Goal: Information Seeking & Learning: Learn about a topic

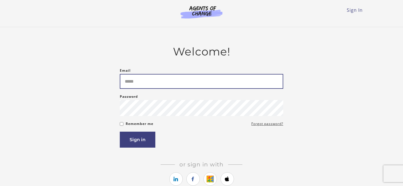
click at [184, 81] on input "Email" at bounding box center [201, 81] width 163 height 15
type input "**********"
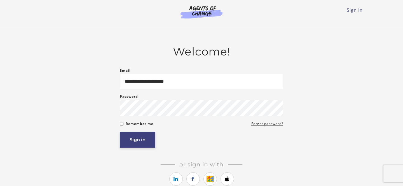
click at [149, 135] on button "Sign in" at bounding box center [138, 140] width 36 height 16
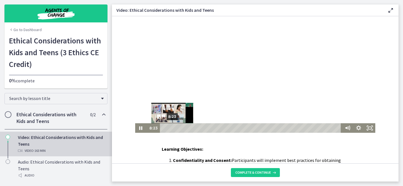
click at [172, 128] on div "8:23" at bounding box center [251, 128] width 177 height 10
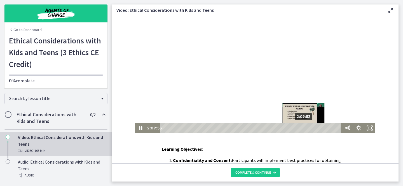
click at [304, 128] on div "2:09:53" at bounding box center [251, 128] width 177 height 10
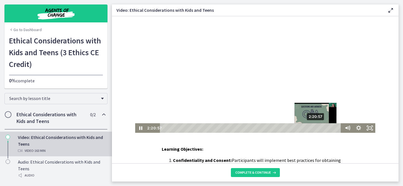
click at [316, 128] on div "2:20:57" at bounding box center [251, 128] width 177 height 10
click at [322, 128] on div "2:25:51" at bounding box center [251, 128] width 177 height 10
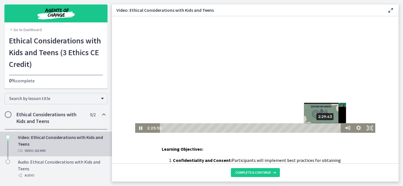
click at [326, 127] on div "2:29:43" at bounding box center [251, 128] width 177 height 10
click at [326, 127] on div "2:30:13" at bounding box center [251, 128] width 177 height 10
click at [327, 127] on div "2:30:44" at bounding box center [251, 128] width 177 height 10
click at [328, 127] on div "2:31:31" at bounding box center [251, 128] width 177 height 10
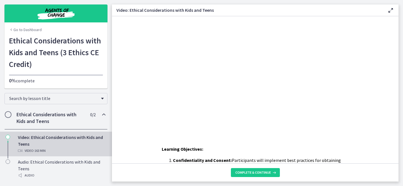
click at [103, 115] on icon "Chapters" at bounding box center [103, 114] width 7 height 7
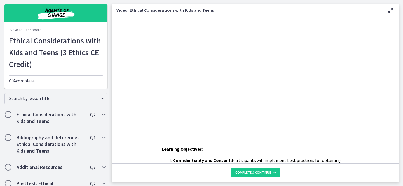
click at [103, 115] on icon "Chapters" at bounding box center [103, 114] width 7 height 7
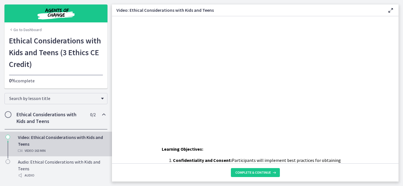
click at [103, 115] on icon "Chapters" at bounding box center [103, 114] width 7 height 7
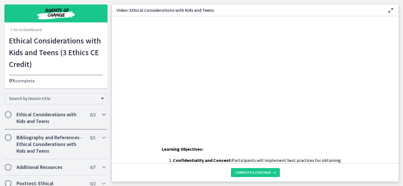
click at [102, 114] on icon "Chapters" at bounding box center [103, 114] width 7 height 7
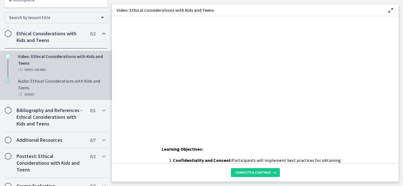
scroll to position [84, 0]
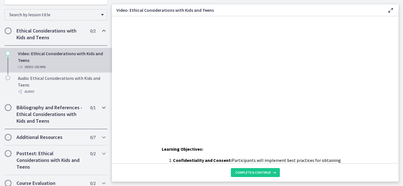
click at [105, 109] on icon "Chapters" at bounding box center [103, 107] width 7 height 7
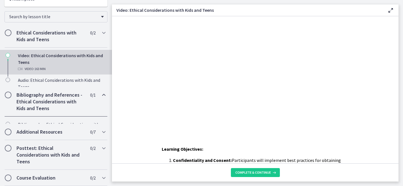
scroll to position [64, 0]
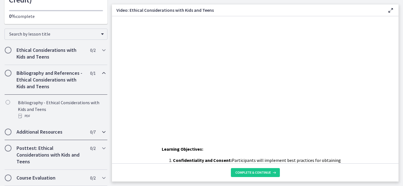
click at [102, 130] on icon "Chapters" at bounding box center [103, 131] width 7 height 7
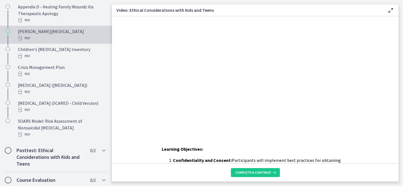
scroll to position [185, 0]
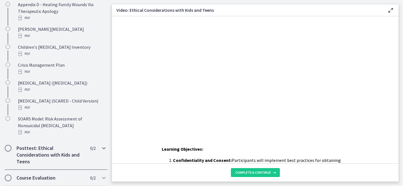
click at [100, 148] on icon "Chapters" at bounding box center [103, 148] width 7 height 7
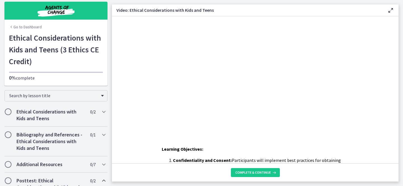
scroll to position [0, 0]
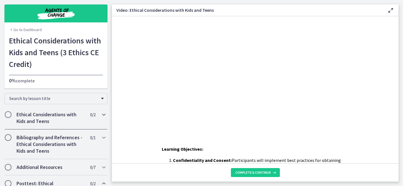
click at [80, 112] on h2 "Ethical Considerations with Kids and Teens" at bounding box center [51, 117] width 68 height 13
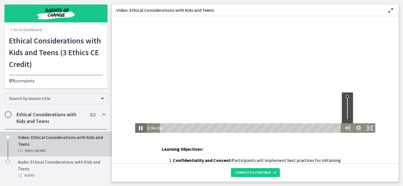
click at [140, 130] on icon "Pause" at bounding box center [141, 128] width 4 height 4
